Goal: Information Seeking & Learning: Learn about a topic

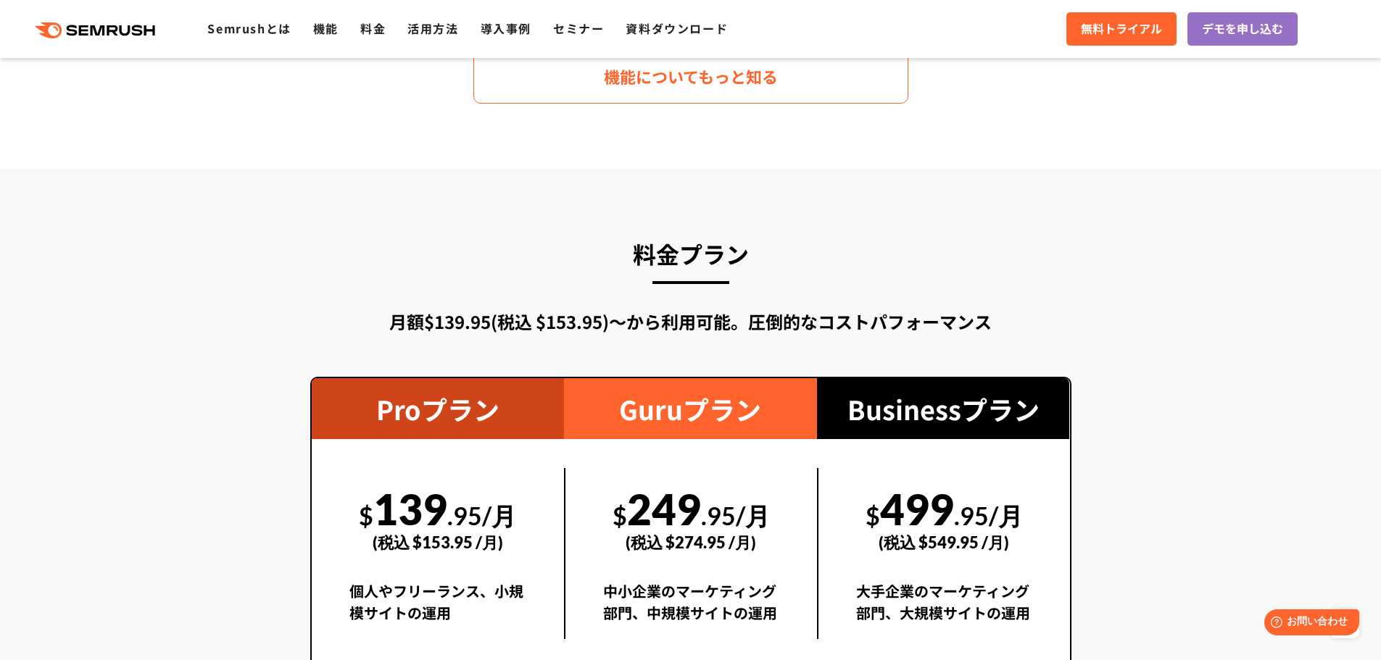
scroll to position [2609, 0]
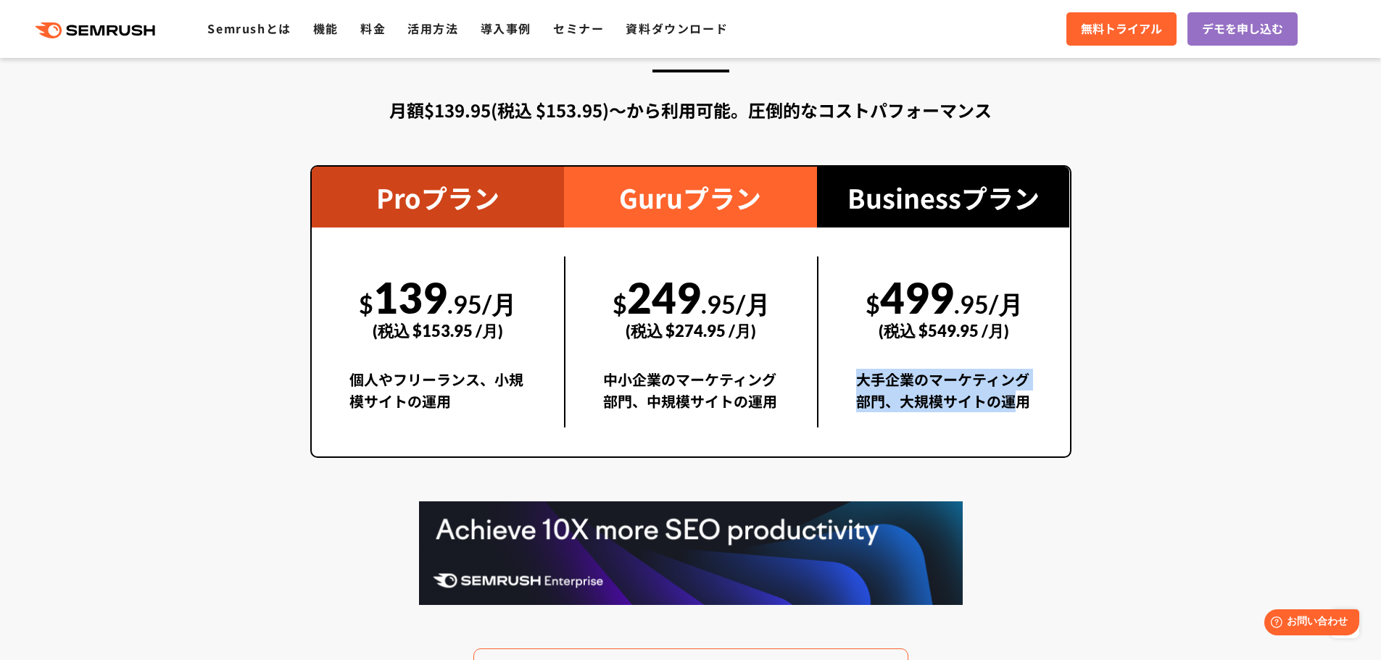
drag, startPoint x: 986, startPoint y: 410, endPoint x: 924, endPoint y: 395, distance: 64.0
click at [849, 384] on div "$ 499 .95/月 (税込 $549.95 /月) 大手企業のマーケティング部門、大規模サイトの運用" at bounding box center [943, 342] width 253 height 171
drag, startPoint x: 1005, startPoint y: 410, endPoint x: 1024, endPoint y: 409, distance: 18.9
click at [1008, 410] on div "大手企業のマーケティング部門、大規模サイトの運用" at bounding box center [944, 398] width 176 height 59
drag, startPoint x: 1015, startPoint y: 405, endPoint x: 852, endPoint y: 380, distance: 164.3
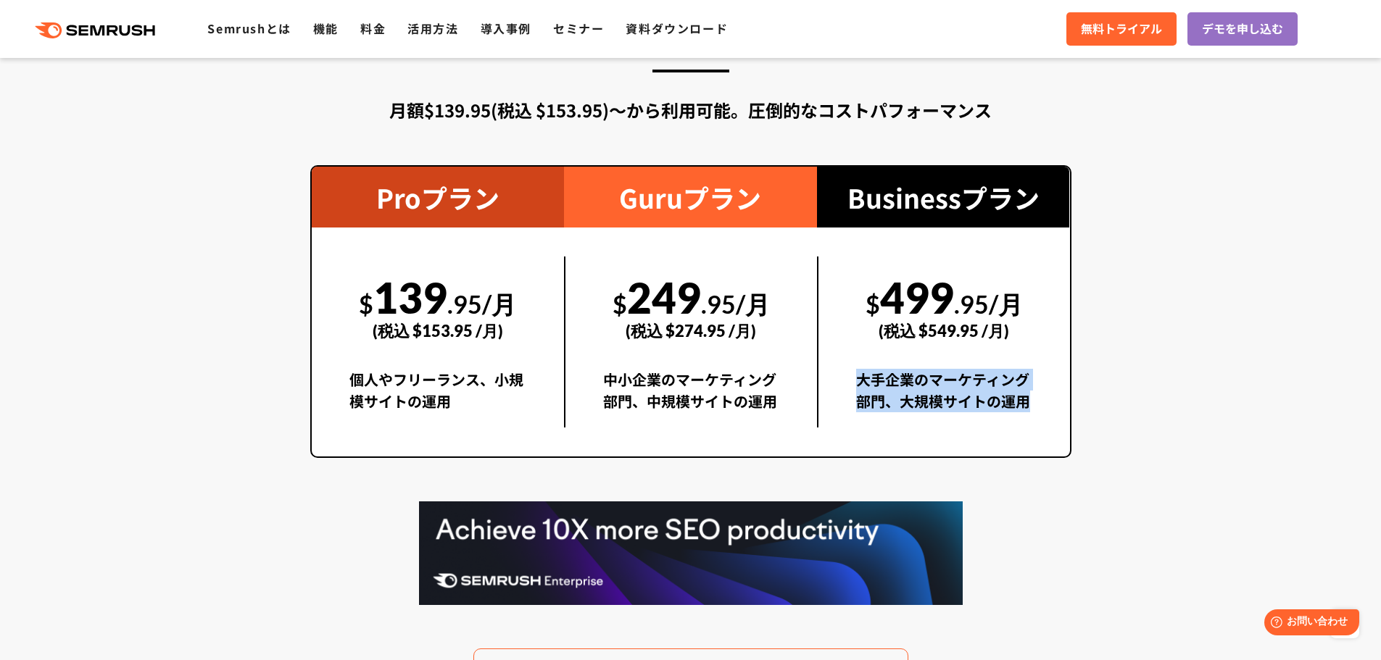
click at [852, 380] on div "$ 499 .95/月 (税込 $549.95 /月) 大手企業のマーケティング部門、大規模サイトの運用" at bounding box center [943, 342] width 253 height 171
click at [832, 379] on div "$ 499 .95/月 (税込 $549.95 /月) 大手企業のマーケティング部門、大規模サイトの運用" at bounding box center [943, 342] width 253 height 171
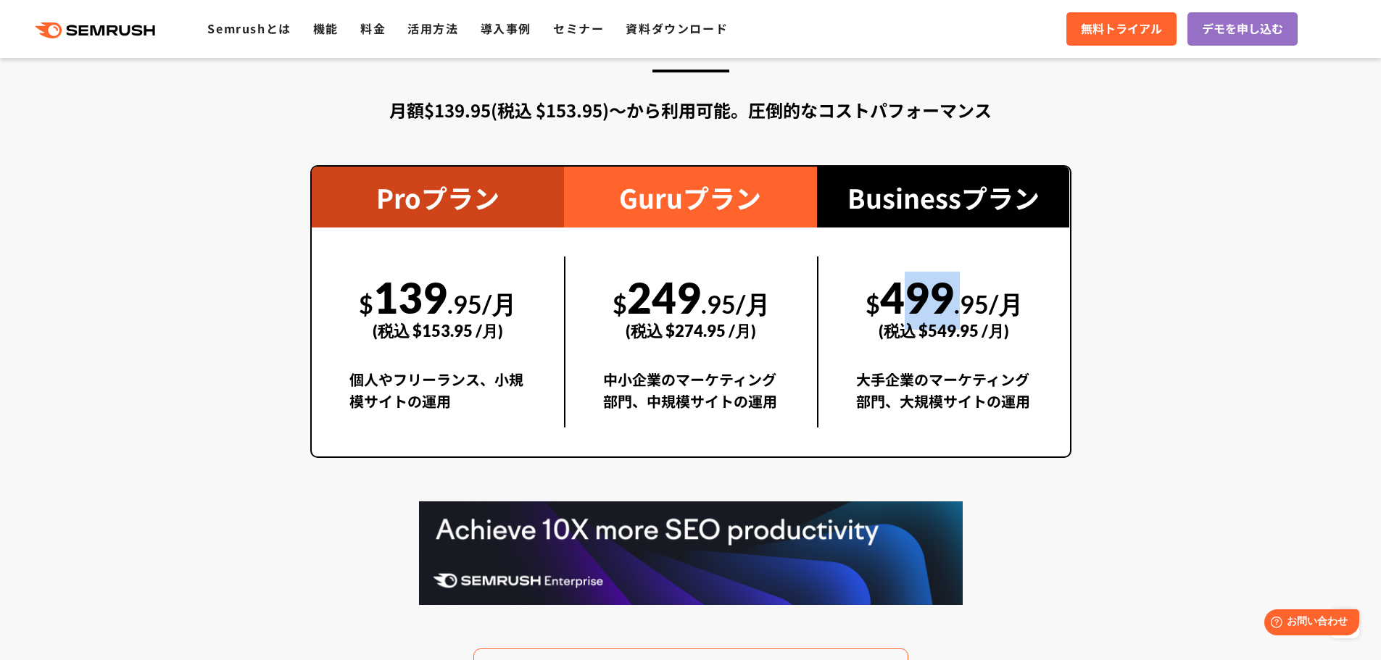
drag, startPoint x: 965, startPoint y: 303, endPoint x: 884, endPoint y: 302, distance: 81.9
click at [884, 302] on div "$ 499 .95/月 (税込 $549.95 /月)" at bounding box center [944, 307] width 176 height 100
click at [986, 334] on div "(税込 $549.95 /月)" at bounding box center [944, 330] width 176 height 51
drag, startPoint x: 979, startPoint y: 333, endPoint x: 913, endPoint y: 333, distance: 66.0
click at [913, 333] on div "(税込 $549.95 /月)" at bounding box center [944, 330] width 176 height 51
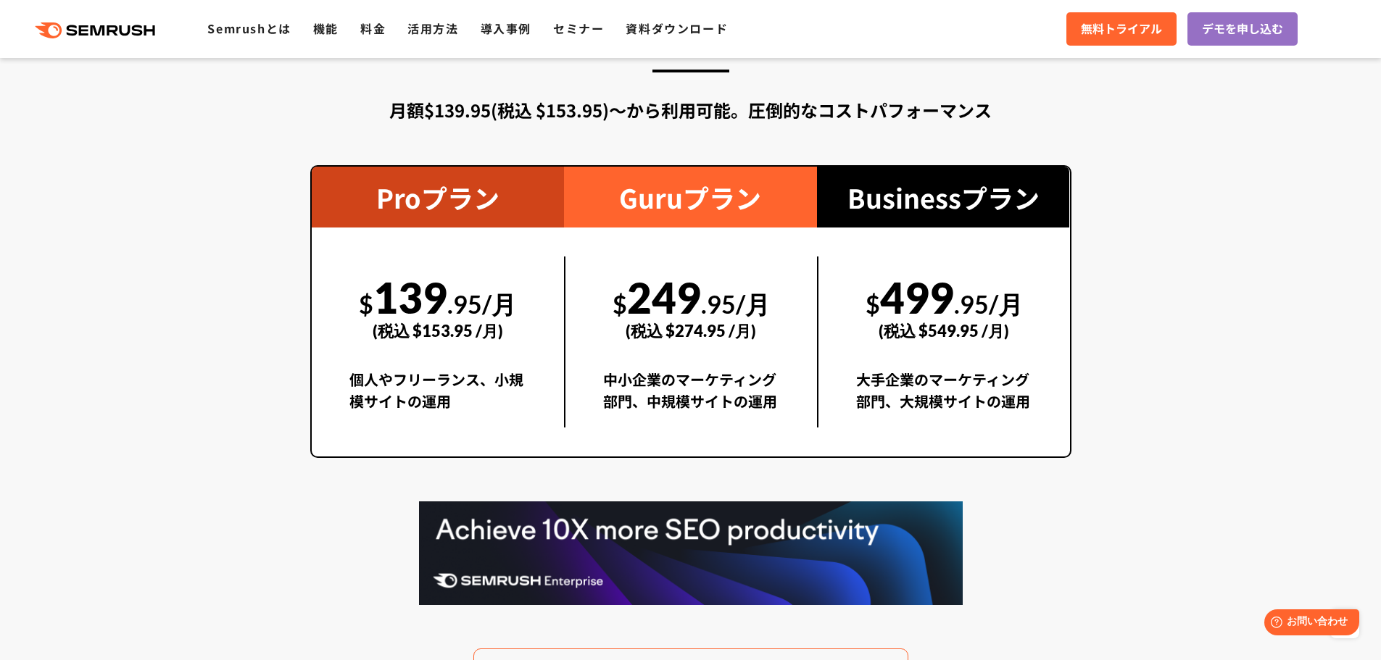
click at [995, 434] on div "$ 499 .95/月 (税込 $549.95 /月) 大手企業のマーケティング部門、大規模サイトの運用" at bounding box center [943, 342] width 253 height 229
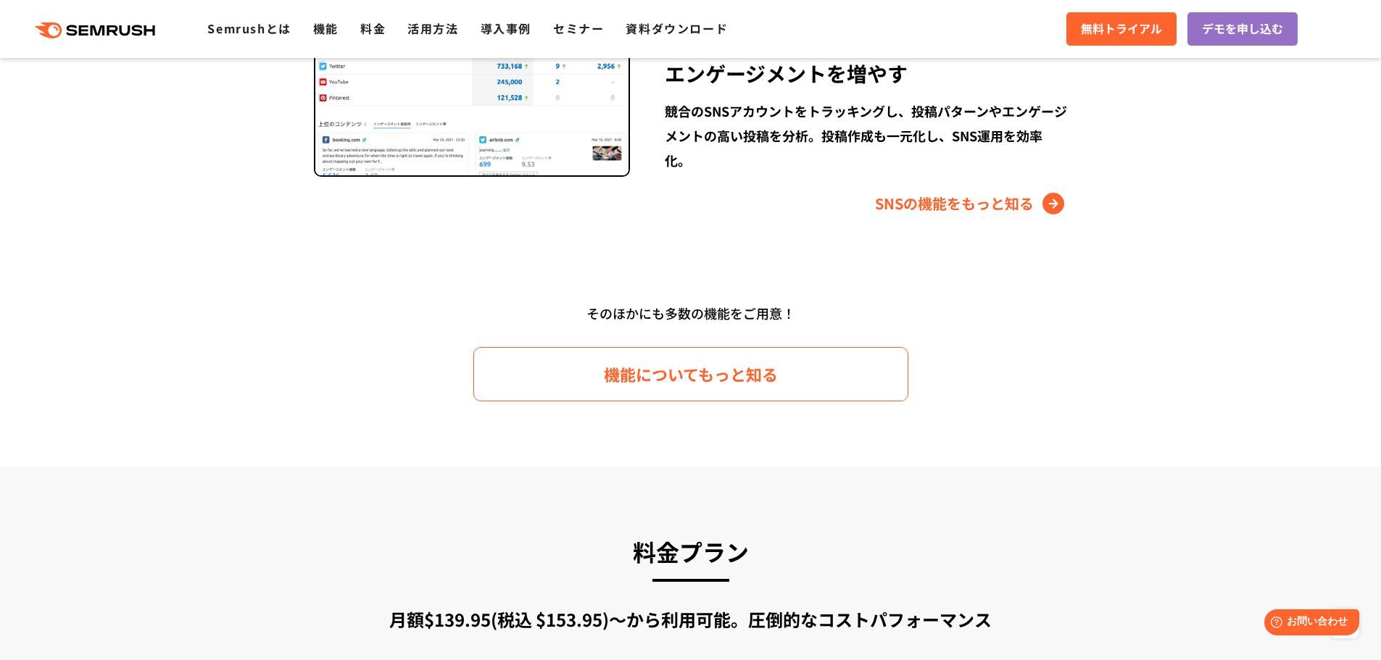
scroll to position [2102, 0]
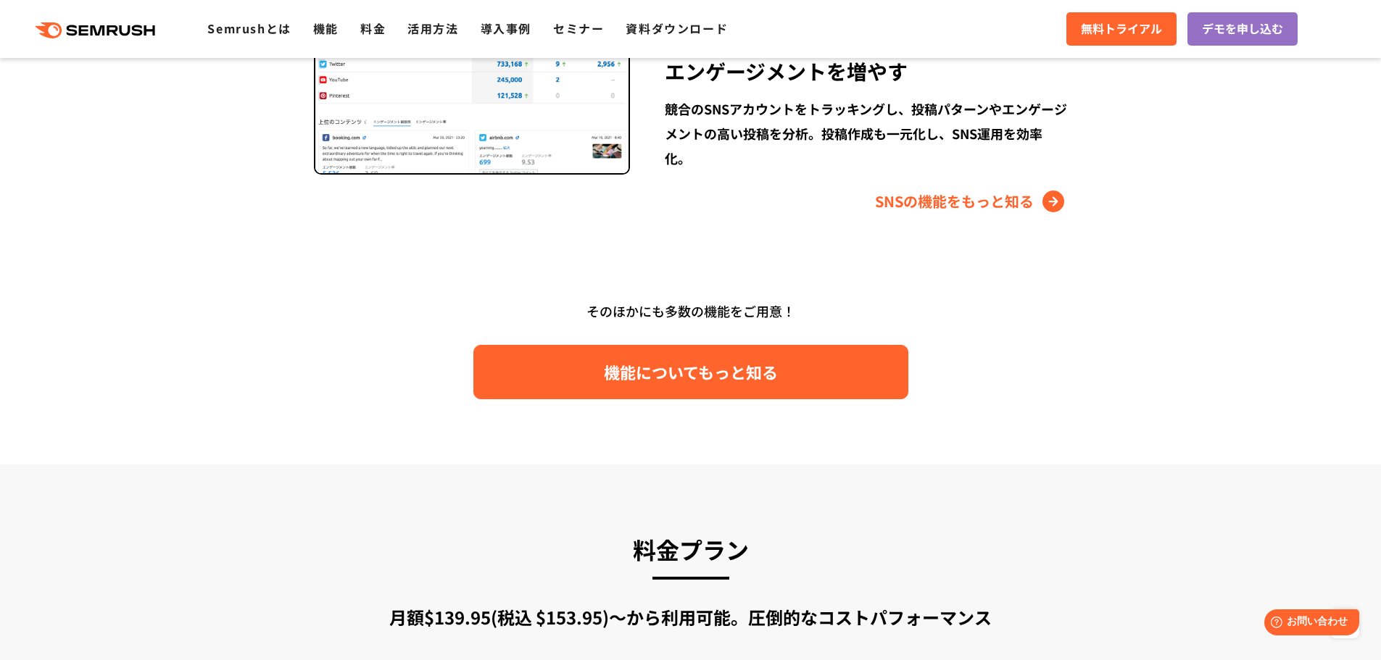
click at [749, 381] on span "機能についてもっと知る" at bounding box center [691, 372] width 174 height 25
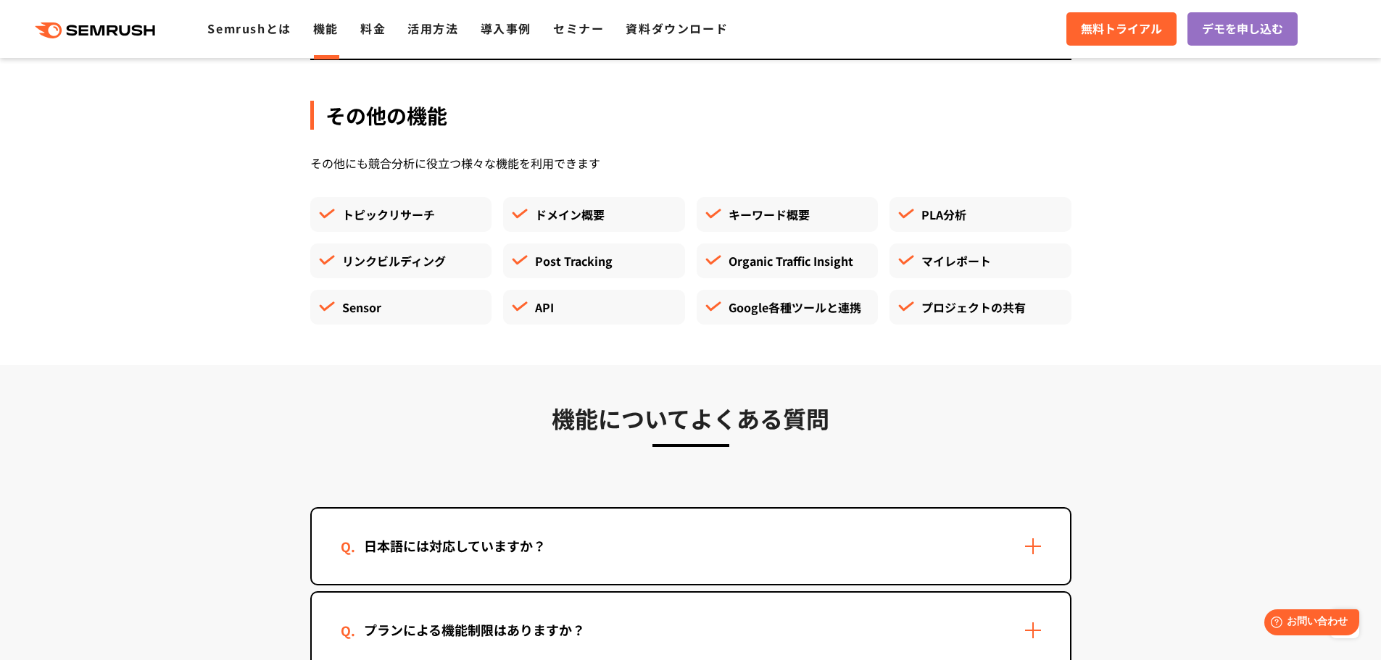
scroll to position [4132, 0]
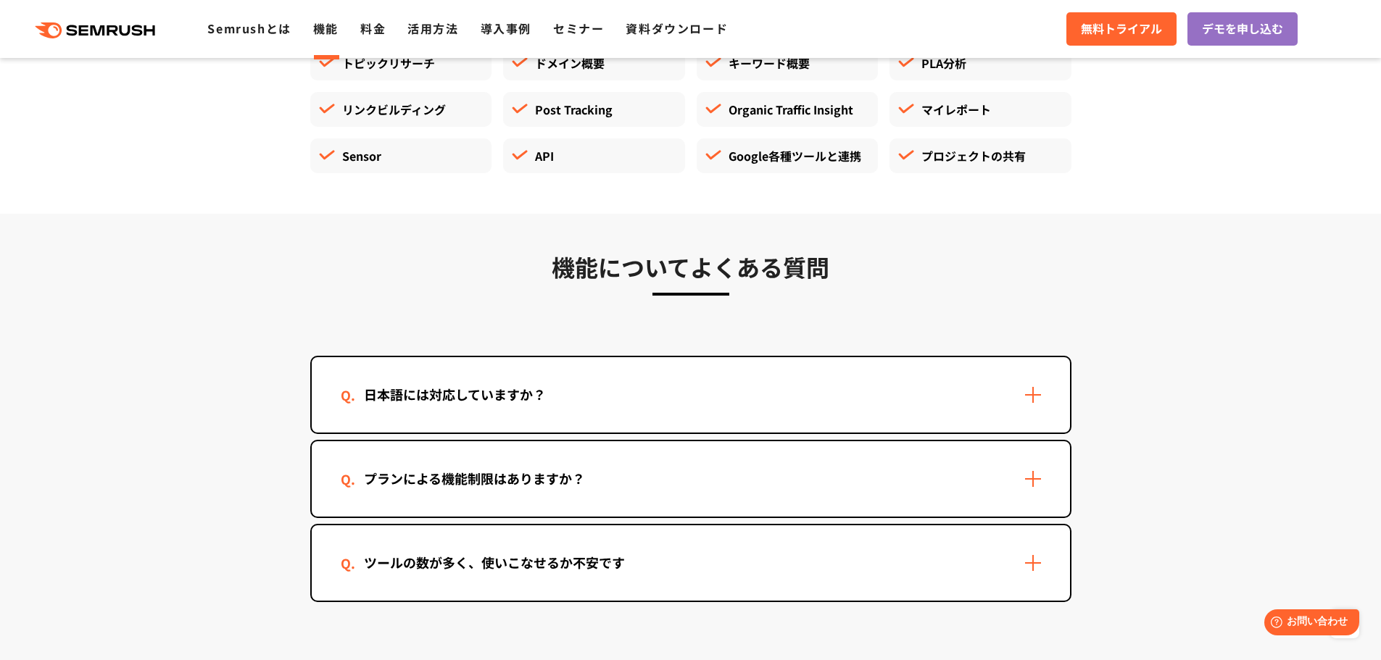
click at [1011, 482] on div "プランによる機能制限はありますか？" at bounding box center [691, 478] width 758 height 75
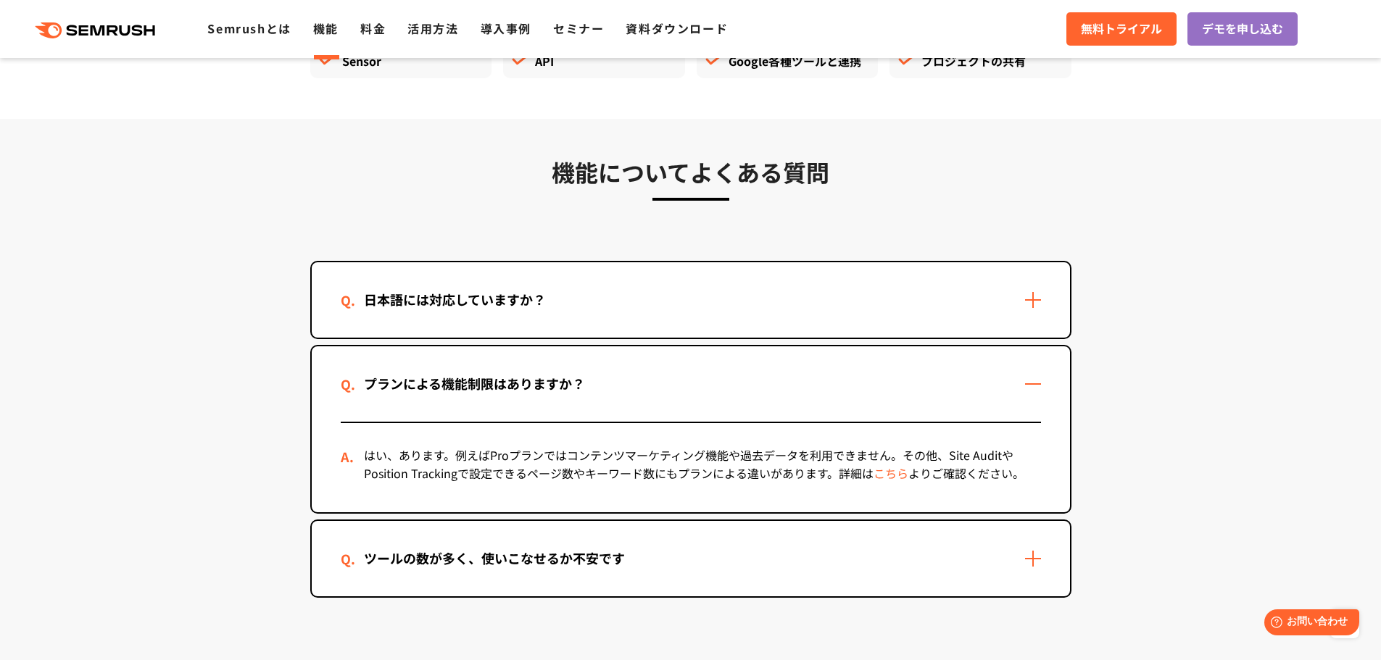
scroll to position [4349, 0]
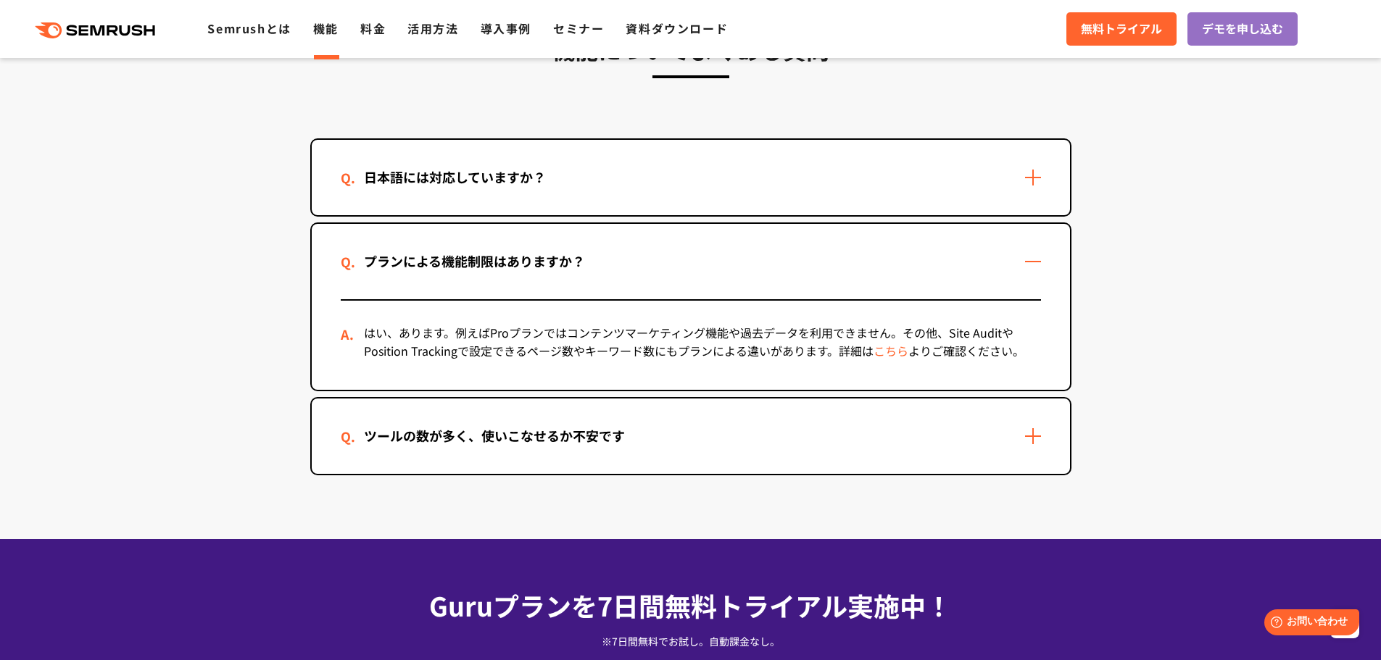
click at [1015, 446] on div "ツールの数が多く、使いこなせるか不安です" at bounding box center [691, 436] width 758 height 75
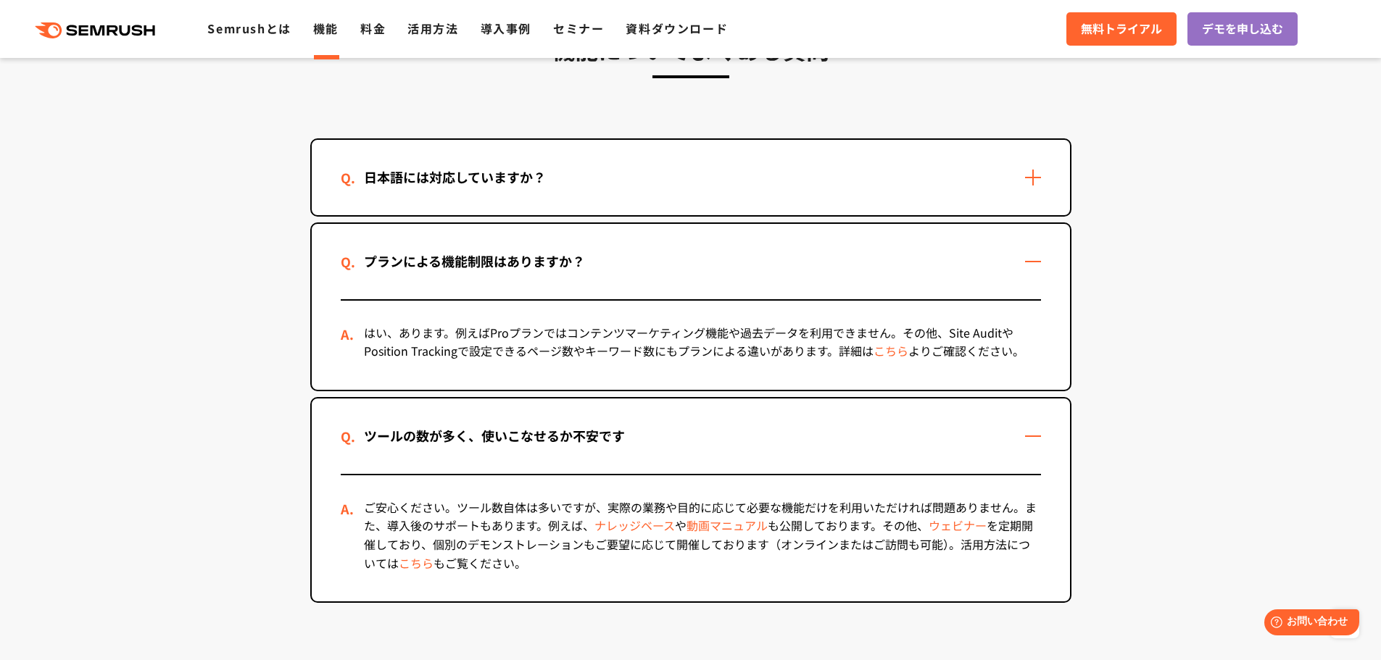
click at [1015, 446] on div "ツールの数が多く、使いこなせるか不安です" at bounding box center [691, 436] width 758 height 75
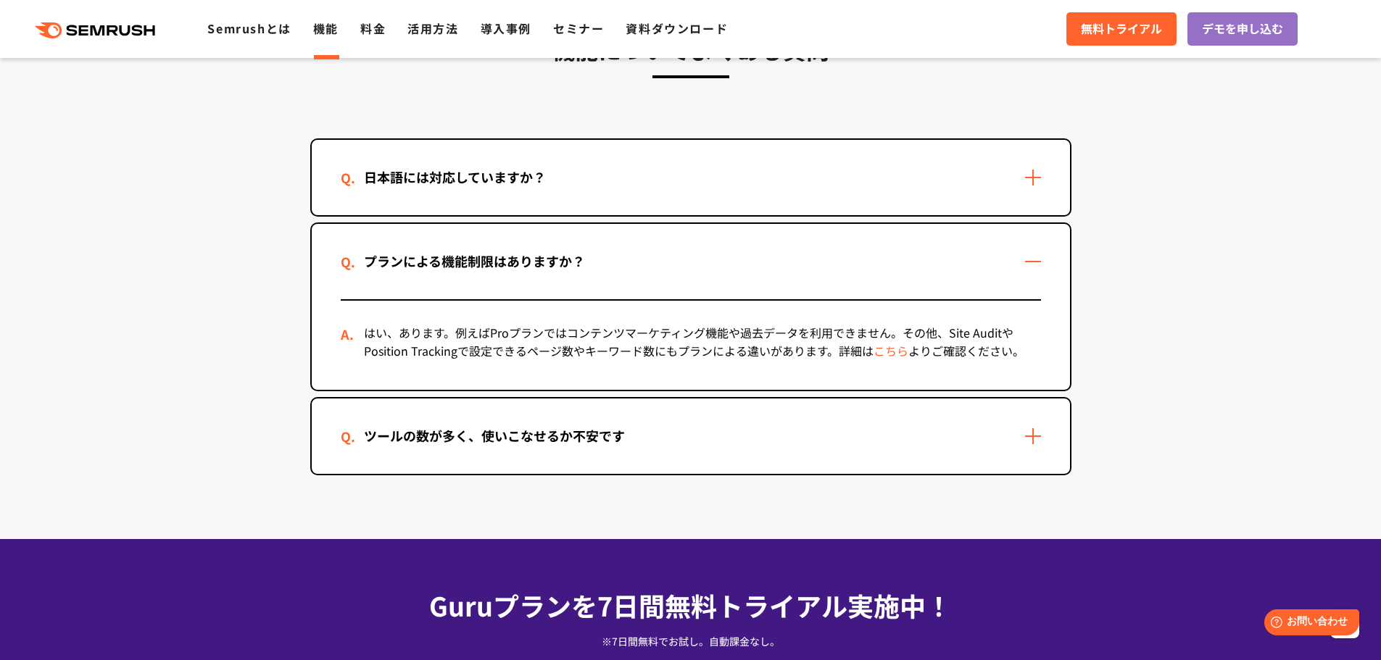
click at [897, 350] on link "こちら" at bounding box center [890, 350] width 35 height 17
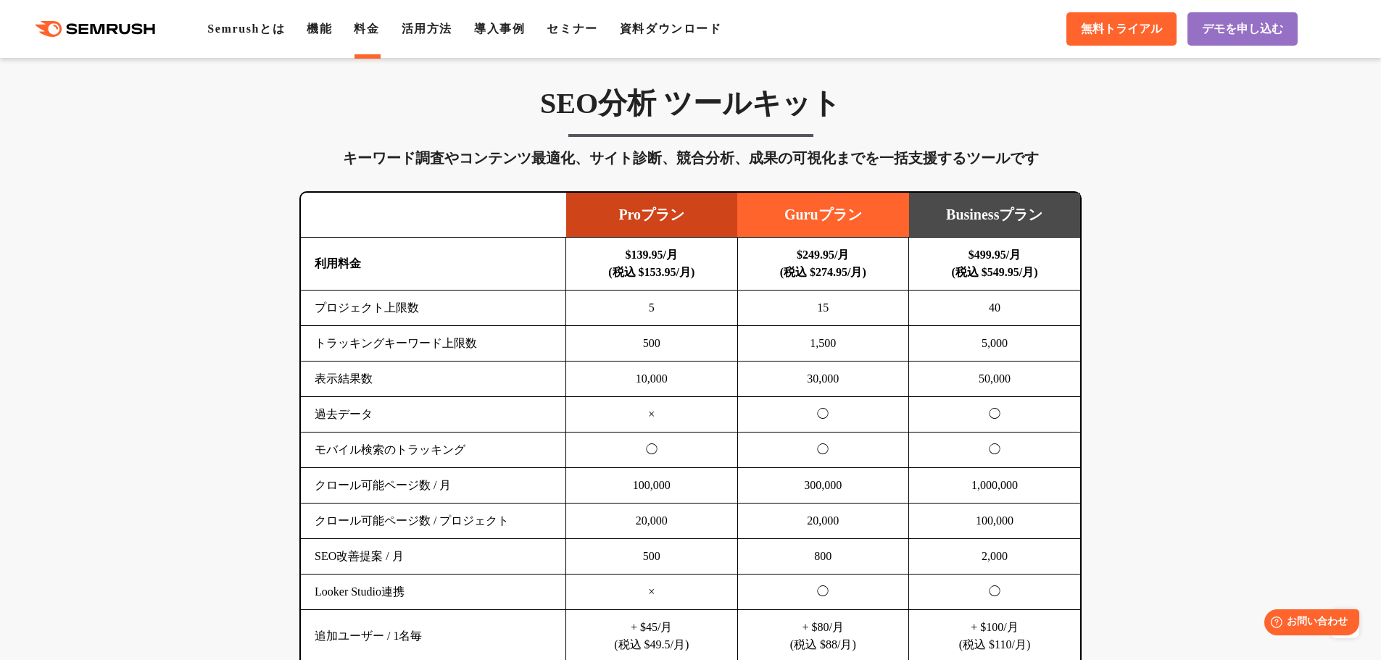
scroll to position [797, 0]
